Goal: Find contact information: Find contact information

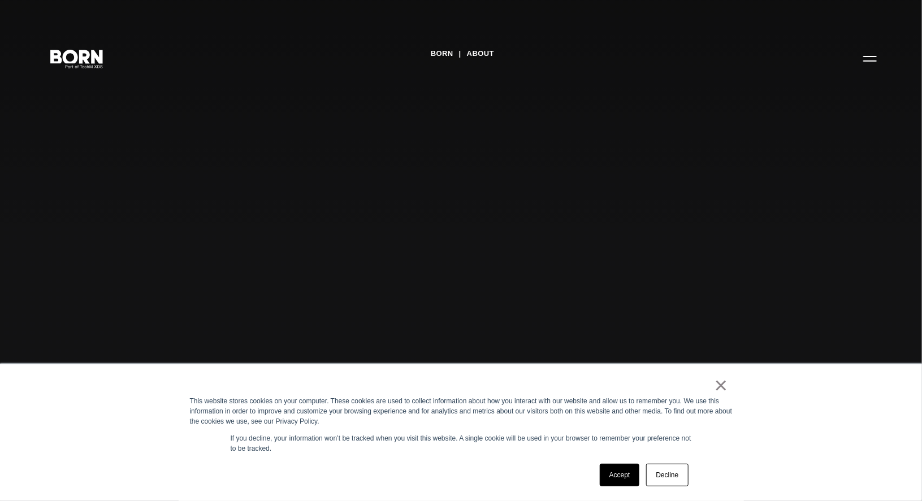
click at [612, 474] on link "Accept" at bounding box center [620, 475] width 40 height 23
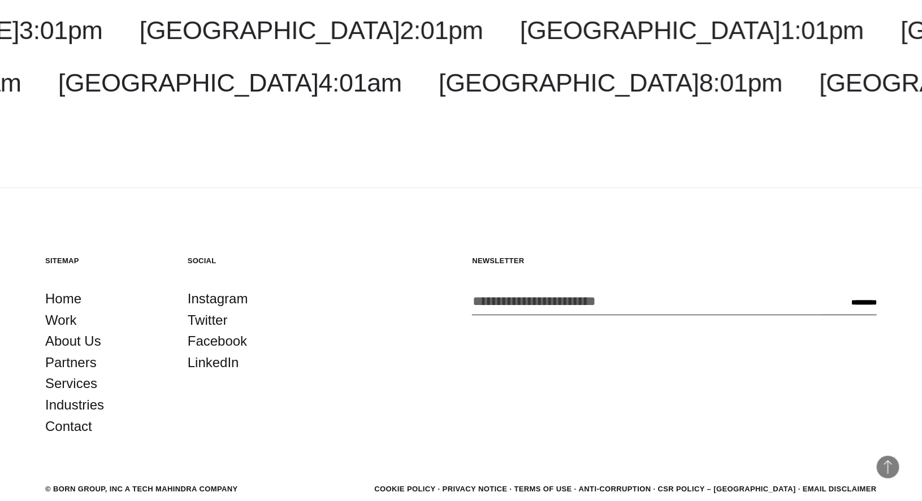
scroll to position [4172, 0]
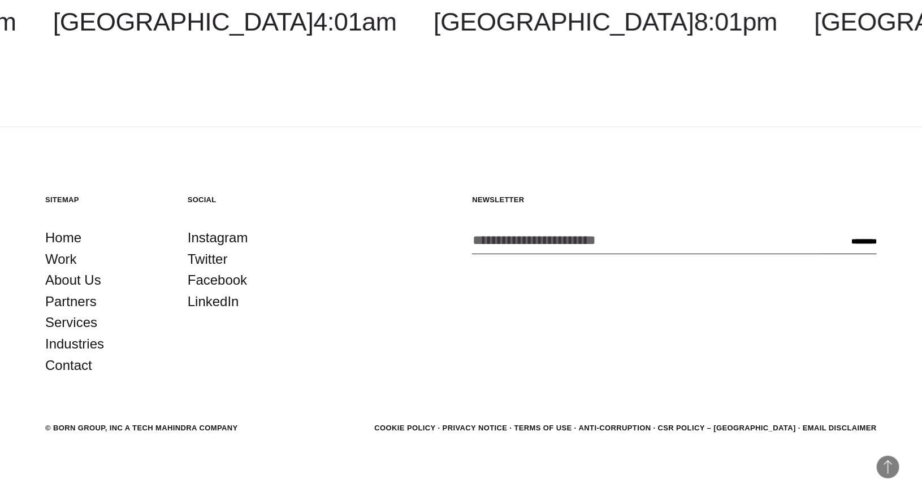
click at [73, 270] on link "About Us" at bounding box center [73, 280] width 56 height 21
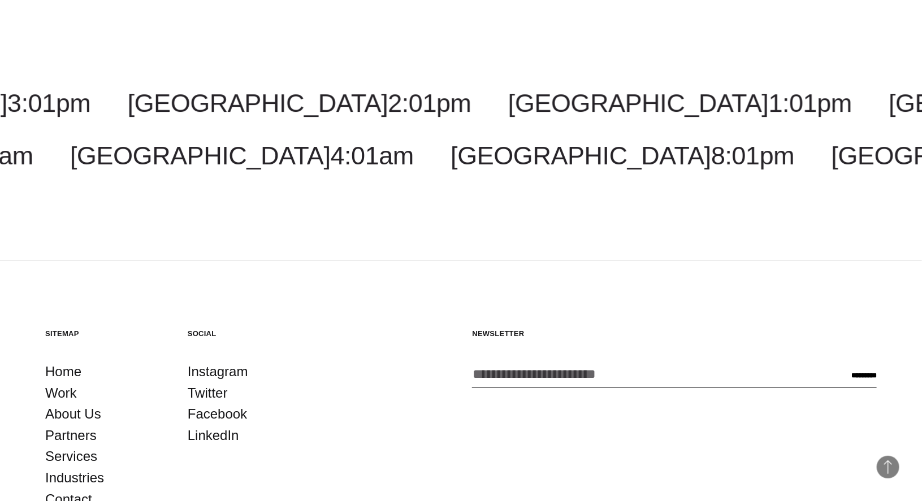
scroll to position [4172, 0]
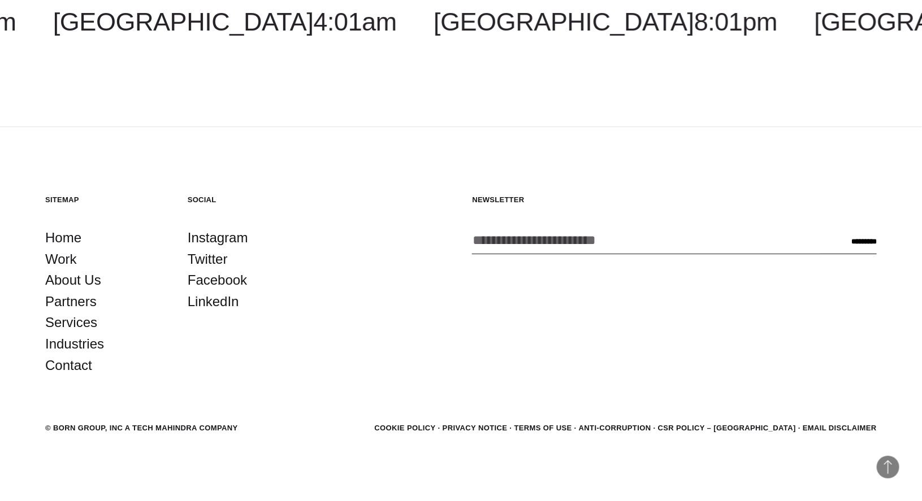
click link "Contact"
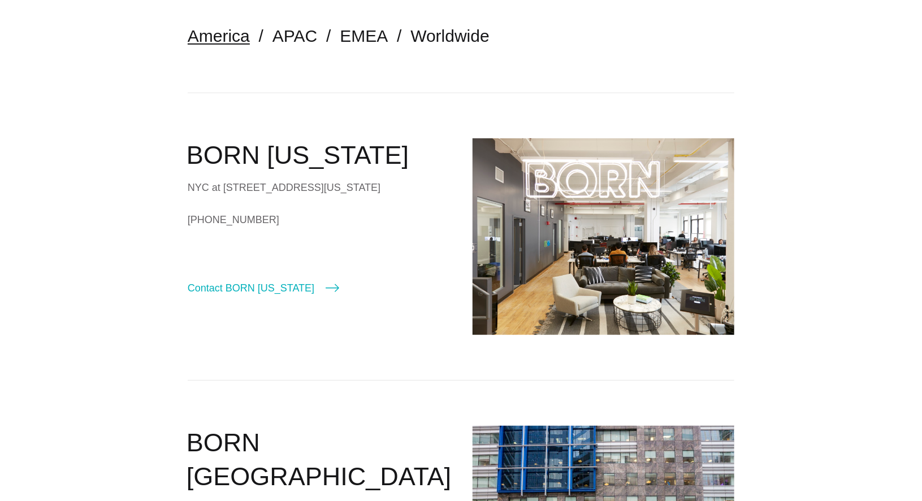
scroll to position [283, 0]
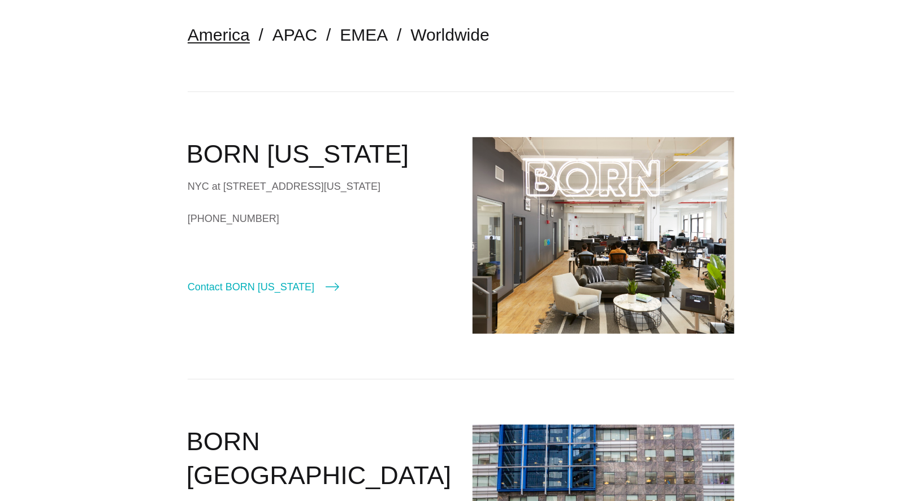
drag, startPoint x: 273, startPoint y: 202, endPoint x: 246, endPoint y: 202, distance: 26.6
click at [246, 195] on div "NYC at 530 7th Avenue, Suite 801, New York, NY, 10018" at bounding box center [319, 186] width 262 height 17
copy div "10018"
click at [224, 227] on link "+1 (212)-203-9437" at bounding box center [319, 218] width 262 height 17
